Goal: Navigation & Orientation: Find specific page/section

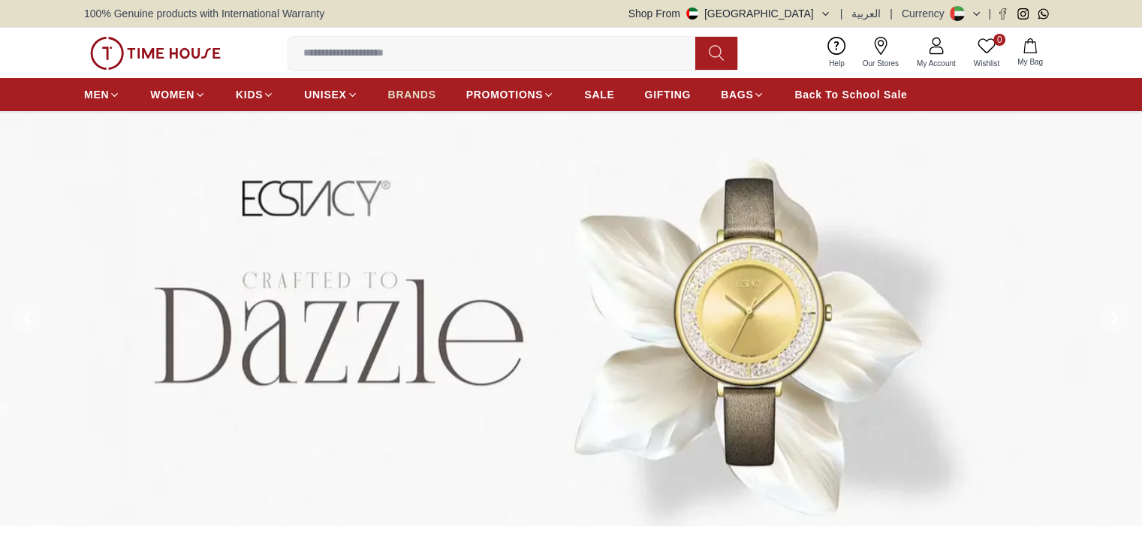
click at [409, 92] on span "BRANDS" at bounding box center [412, 94] width 48 height 15
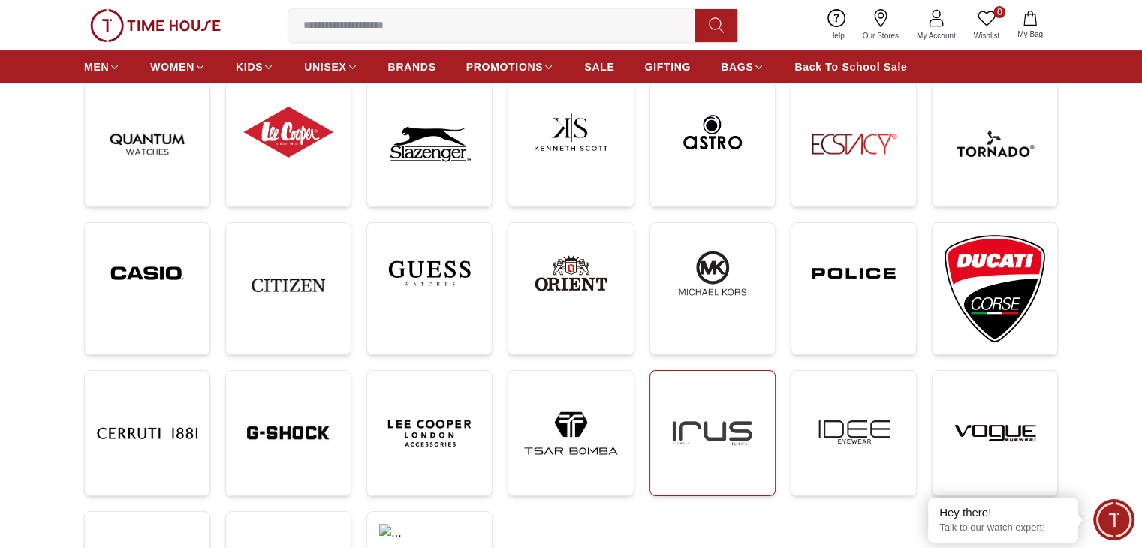
scroll to position [150, 0]
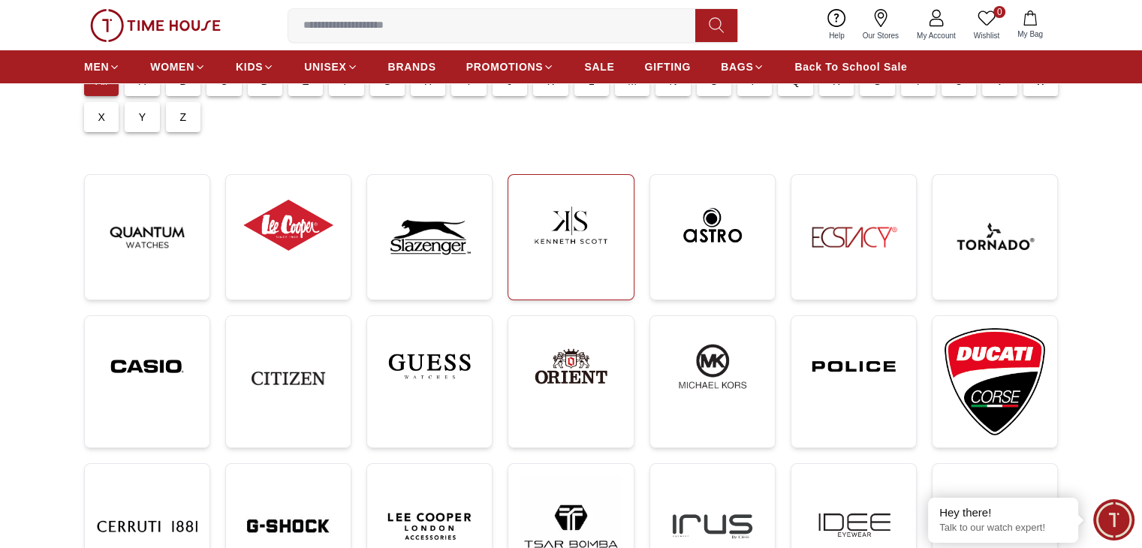
click at [595, 246] on img at bounding box center [570, 225] width 101 height 77
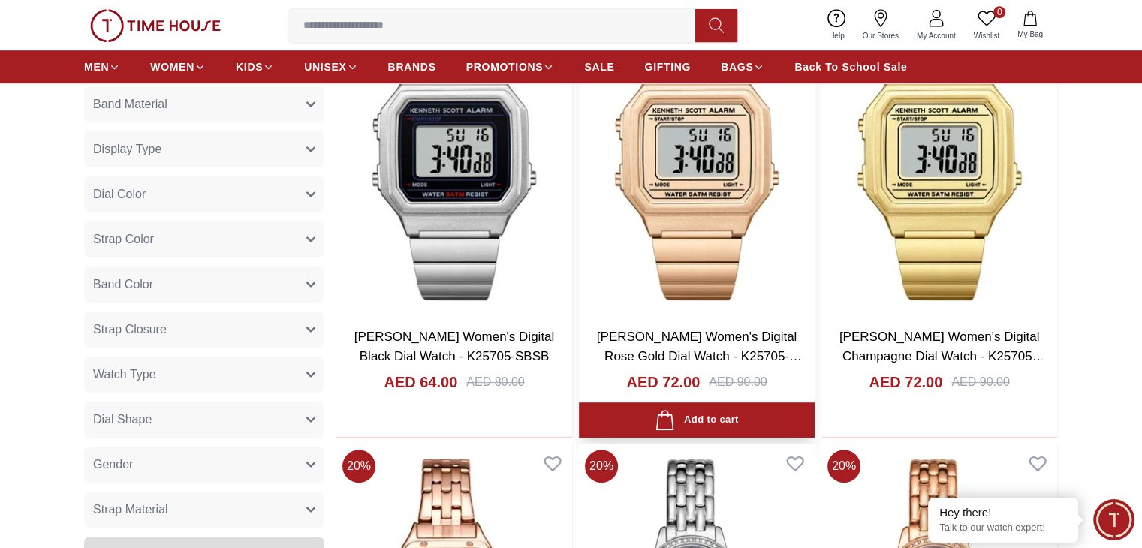
scroll to position [976, 0]
